Goal: Check status: Check status

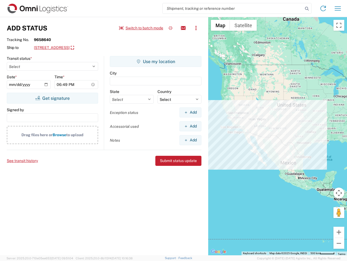
click at [233, 8] on input "search" at bounding box center [233, 8] width 141 height 10
click at [307, 9] on icon at bounding box center [307, 9] width 8 height 8
click at [324, 8] on icon at bounding box center [323, 8] width 9 height 9
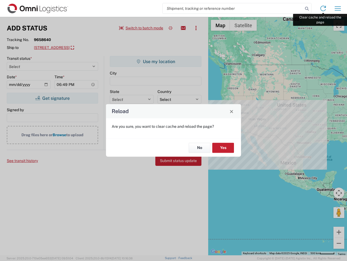
click at [338, 8] on div "Reload Are you sure, you want to clear cache and reload the page? No Yes" at bounding box center [173, 130] width 347 height 261
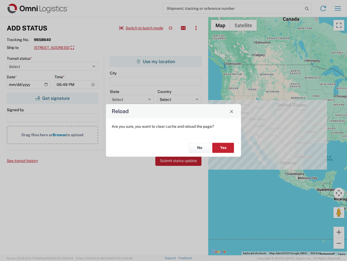
click at [141, 28] on div "Reload Are you sure, you want to clear cache and reload the page? No Yes" at bounding box center [173, 130] width 347 height 261
click at [171, 28] on div "Reload Are you sure, you want to clear cache and reload the page? No Yes" at bounding box center [173, 130] width 347 height 261
click at [183, 28] on div "Reload Are you sure, you want to clear cache and reload the page? No Yes" at bounding box center [173, 130] width 347 height 261
click at [196, 28] on div "Reload Are you sure, you want to clear cache and reload the page? No Yes" at bounding box center [173, 130] width 347 height 261
click at [77, 48] on div "Reload Are you sure, you want to clear cache and reload the page? No Yes" at bounding box center [173, 130] width 347 height 261
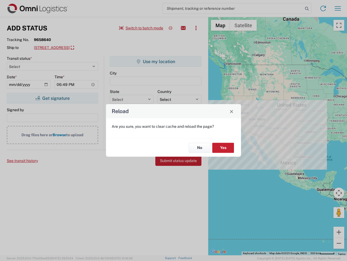
click at [52, 98] on div "Reload Are you sure, you want to clear cache and reload the page? No Yes" at bounding box center [173, 130] width 347 height 261
